Goal: Find specific page/section: Find specific page/section

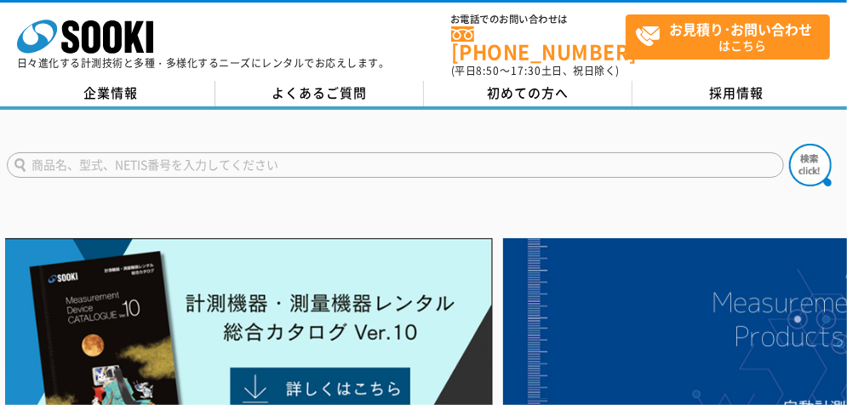
click at [159, 161] on input "text" at bounding box center [395, 165] width 777 height 26
paste input "NET1AXⅡ"
type input "NET1AXⅡ"
click at [789, 144] on button at bounding box center [810, 165] width 43 height 43
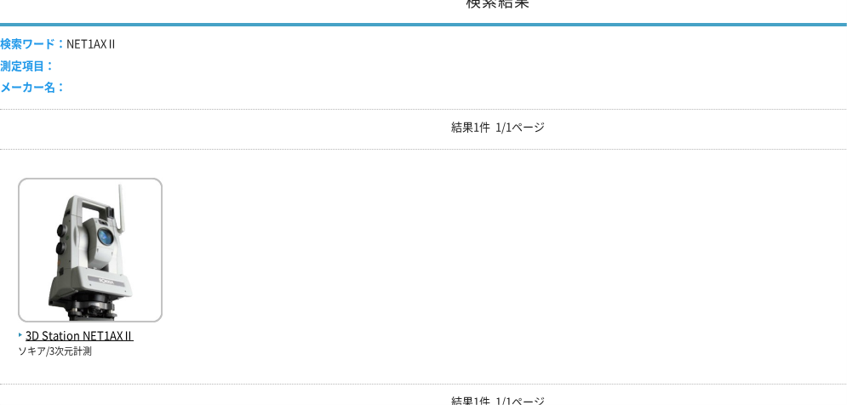
scroll to position [335, 0]
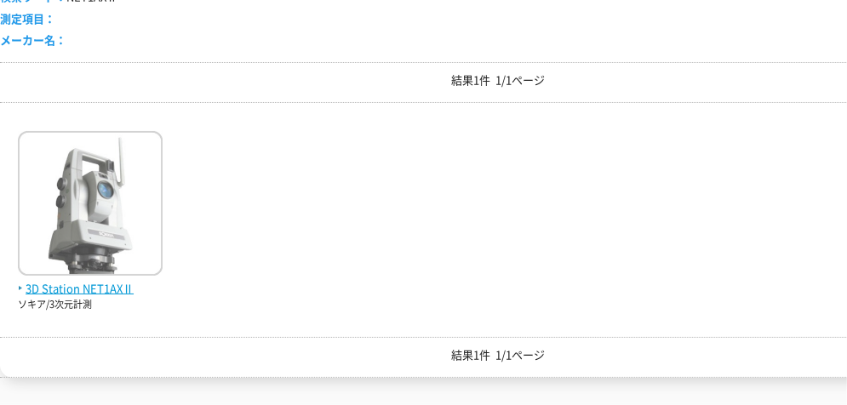
click at [92, 280] on span "3D Station NET1AXⅡ" at bounding box center [90, 289] width 145 height 18
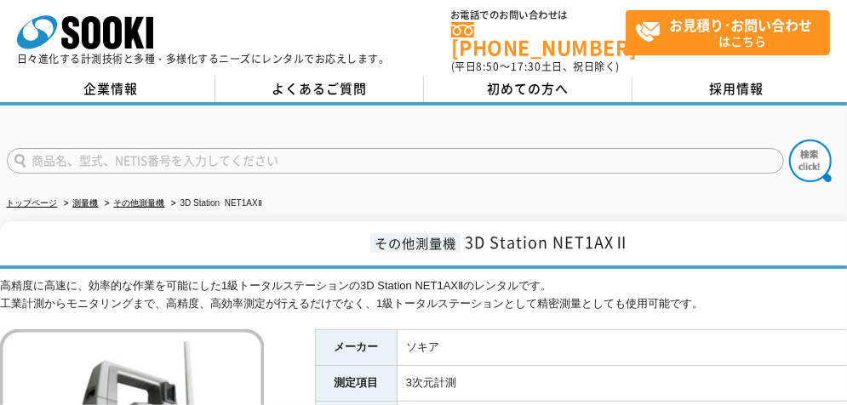
scroll to position [168, 0]
